Goal: Information Seeking & Learning: Find specific fact

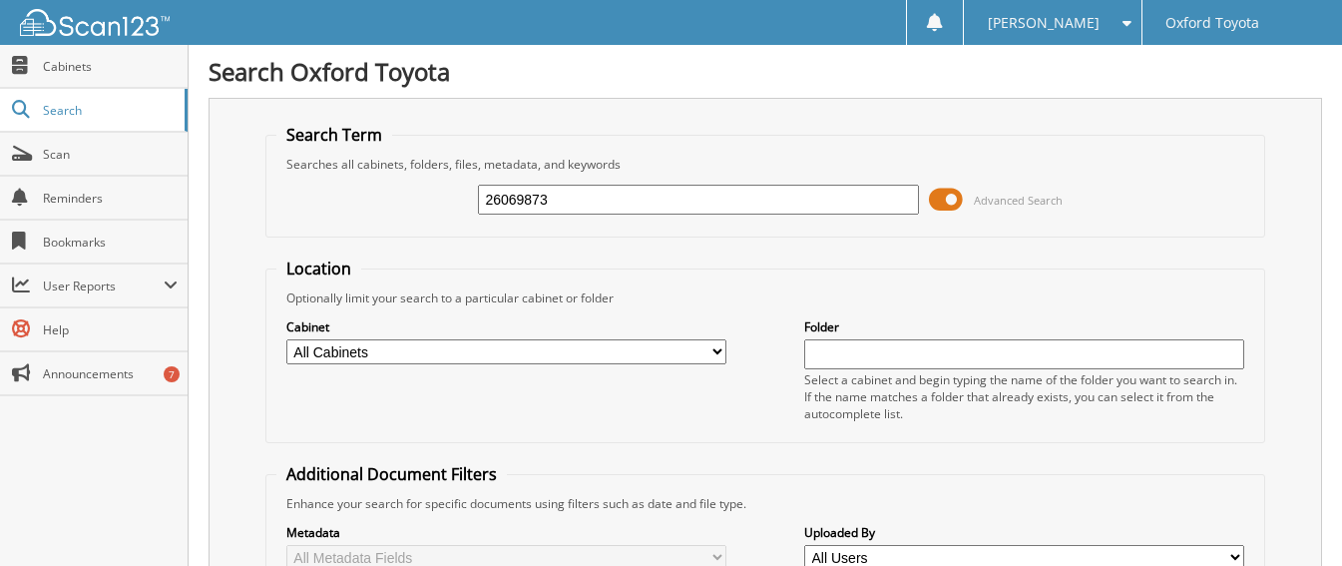
type input "26069873"
click at [594, 197] on input "26069873" at bounding box center [698, 200] width 440 height 30
type input "26069148"
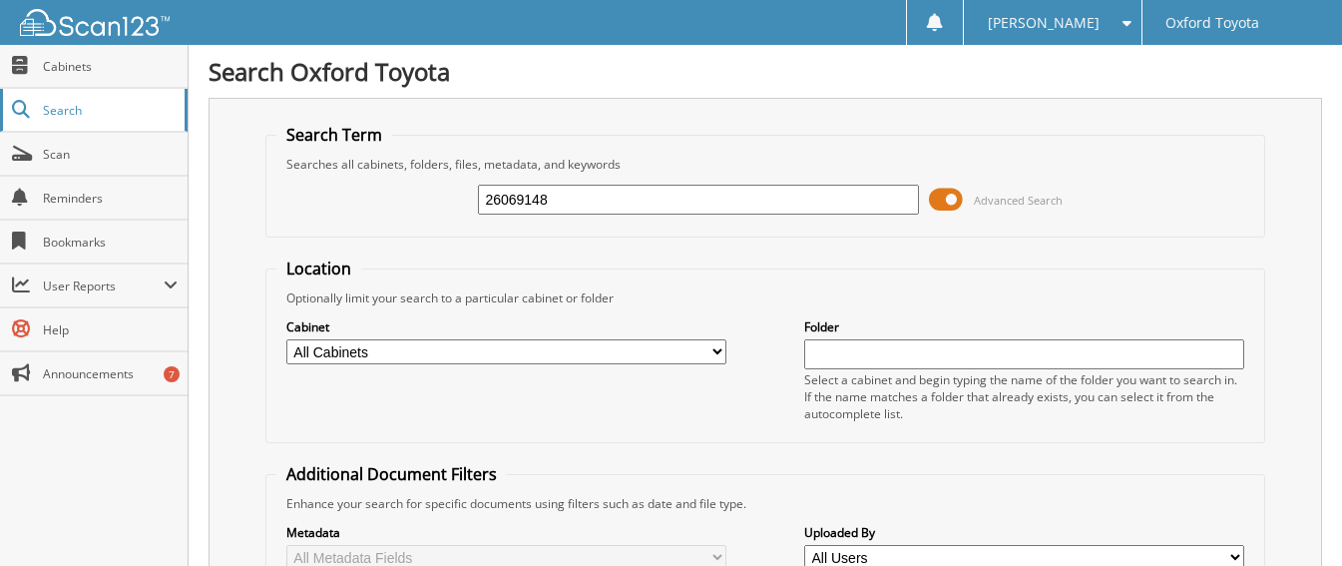
click at [94, 115] on span "Search" at bounding box center [109, 110] width 132 height 17
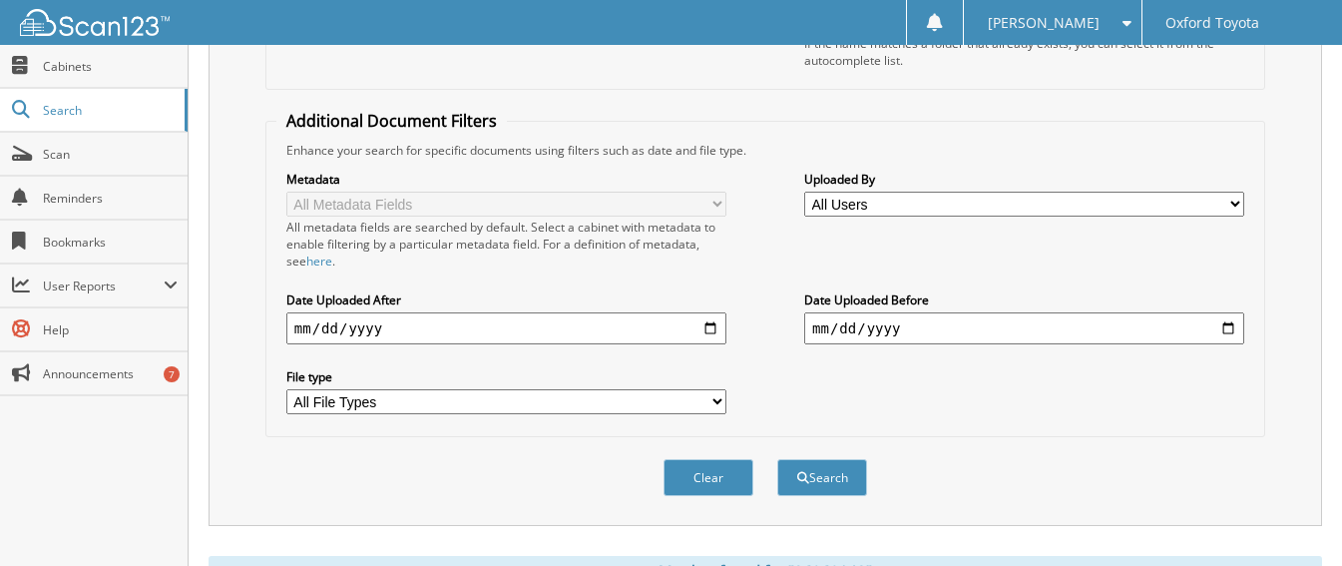
scroll to position [399, 0]
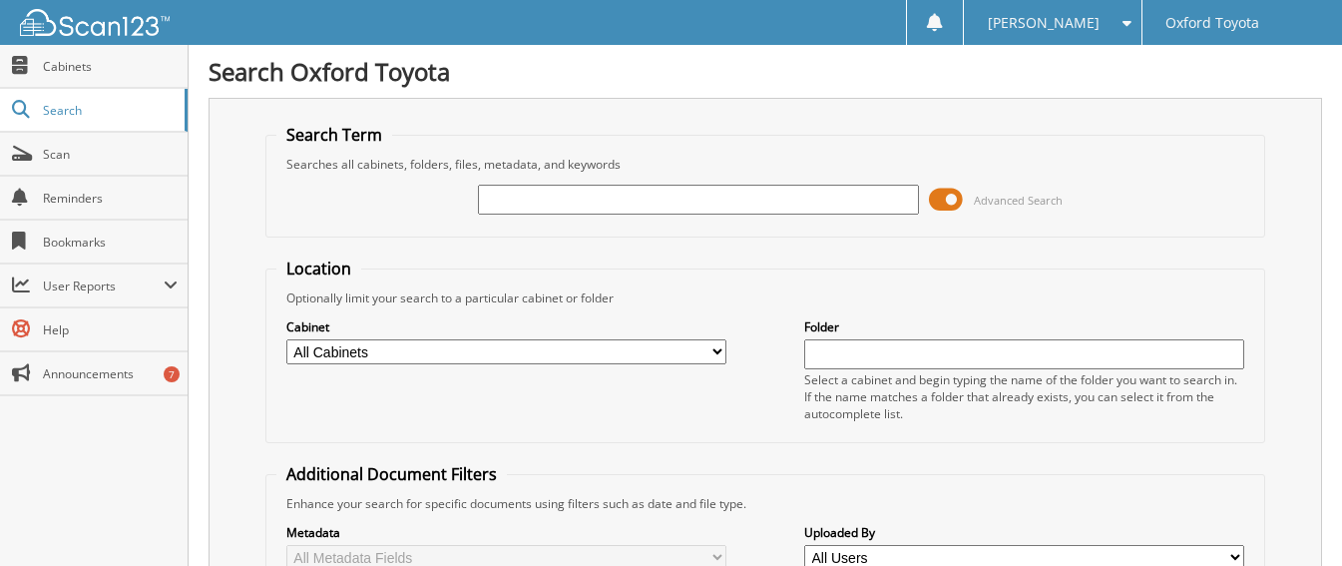
click at [572, 205] on input "text" at bounding box center [698, 200] width 440 height 30
click at [944, 190] on span at bounding box center [946, 200] width 34 height 30
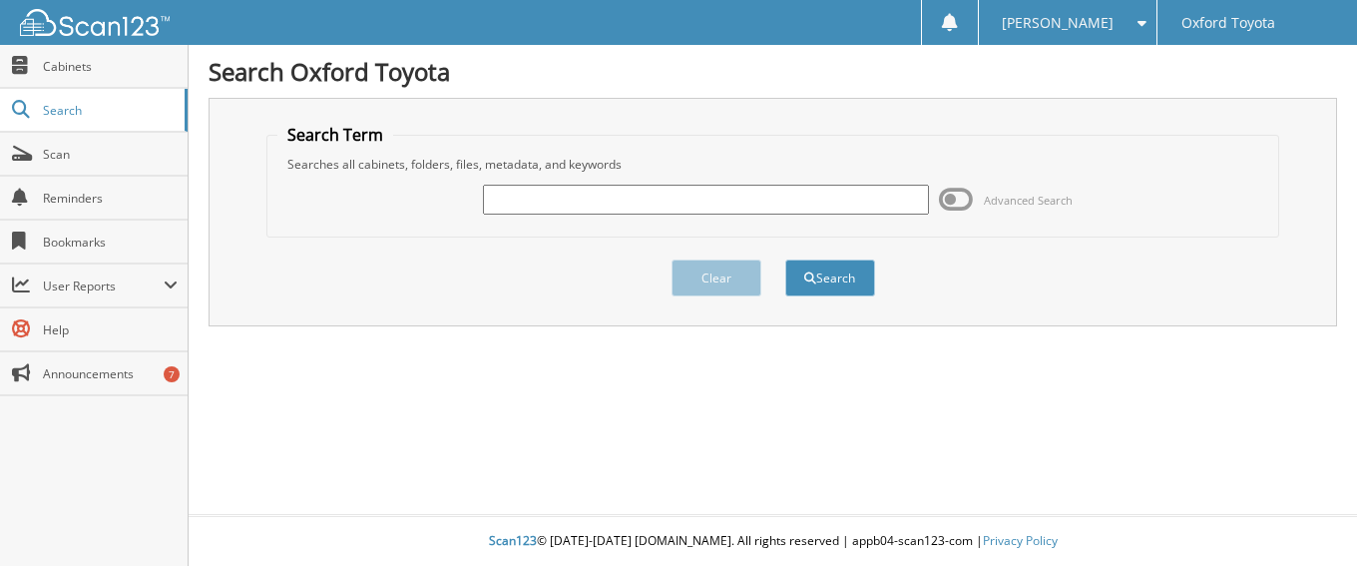
click at [634, 194] on input "text" at bounding box center [706, 200] width 446 height 30
type input "26066687"
click at [785, 259] on button "Search" at bounding box center [830, 277] width 90 height 37
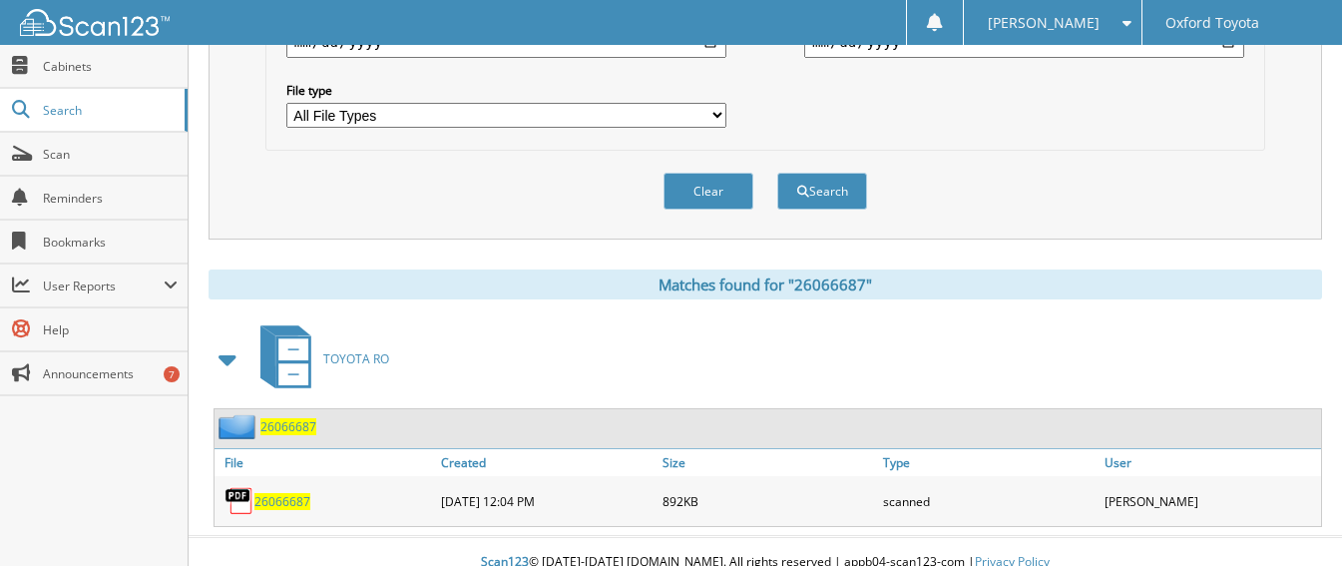
scroll to position [661, 0]
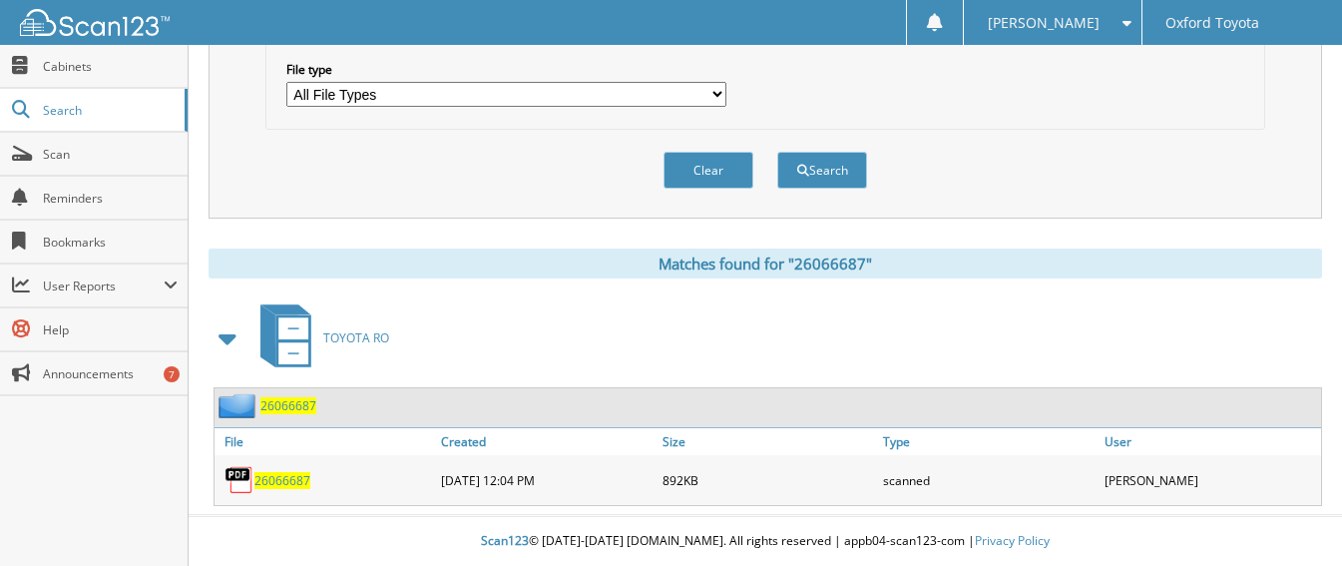
click at [254, 477] on span "26066687" at bounding box center [282, 480] width 56 height 17
drag, startPoint x: 395, startPoint y: 91, endPoint x: 291, endPoint y: 83, distance: 104.0
click at [293, 83] on select "All File Types PDF WEBP" at bounding box center [506, 94] width 440 height 25
